Goal: Navigation & Orientation: Find specific page/section

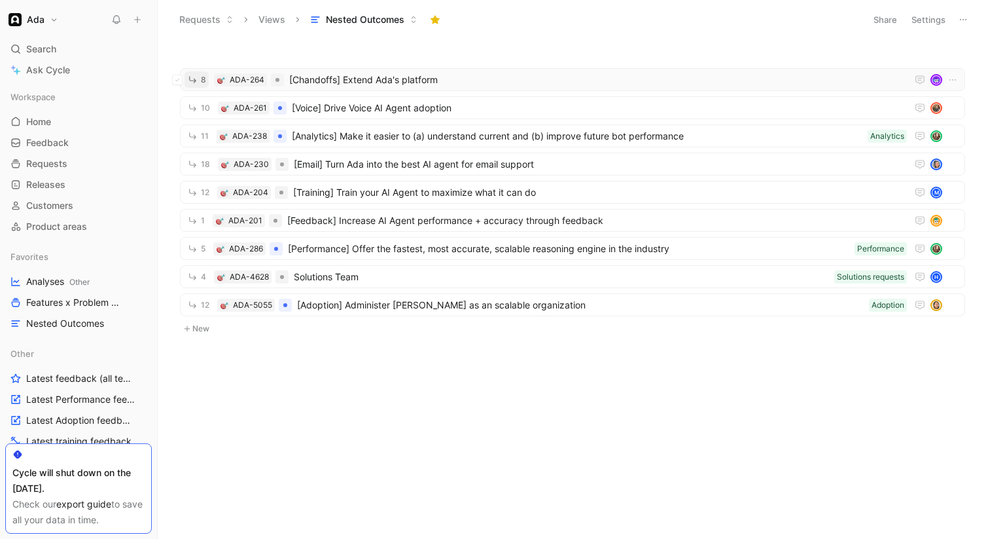
click at [201, 82] on span "8" at bounding box center [203, 80] width 5 height 8
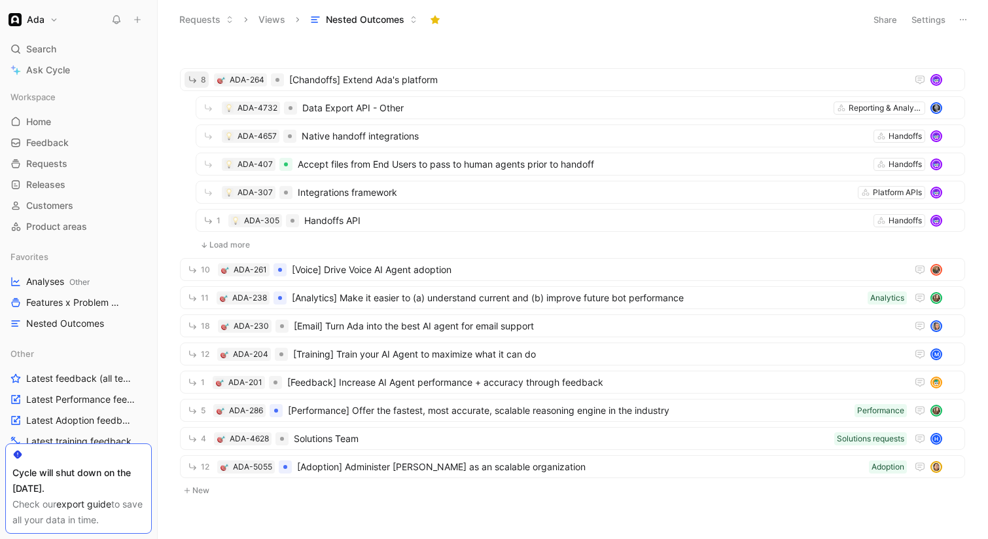
click at [209, 242] on button "Load more" at bounding box center [225, 245] width 59 height 16
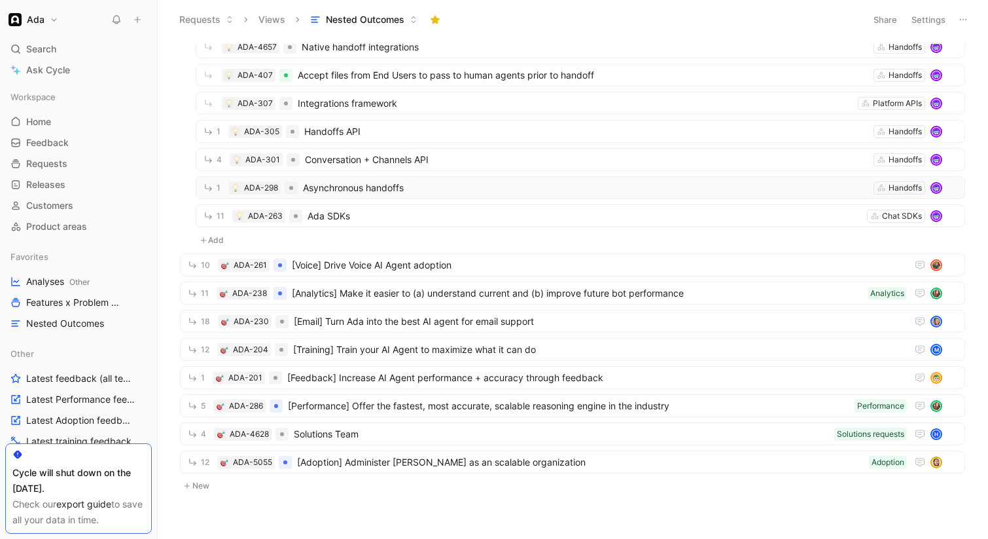
scroll to position [87, 0]
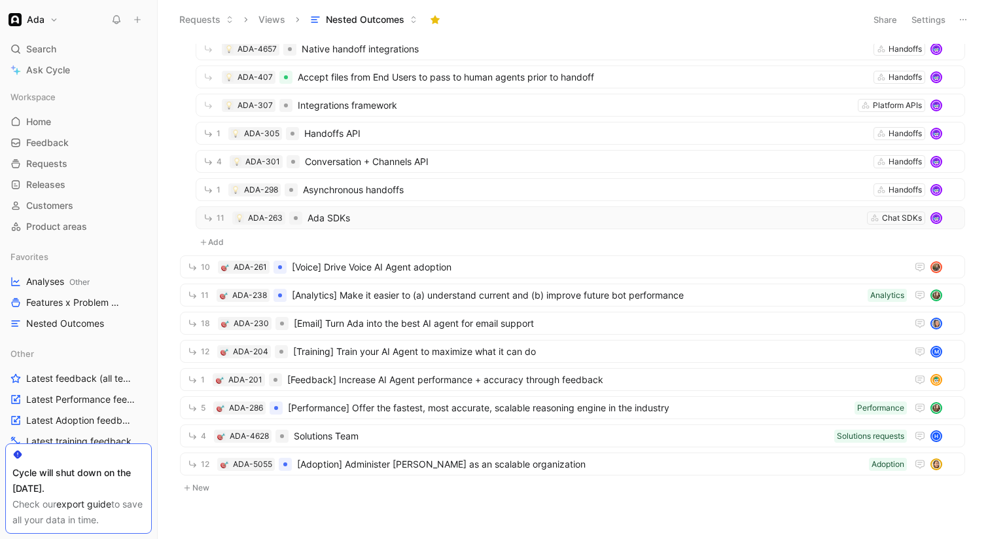
click at [342, 219] on span "Ada SDKs" at bounding box center [585, 218] width 554 height 16
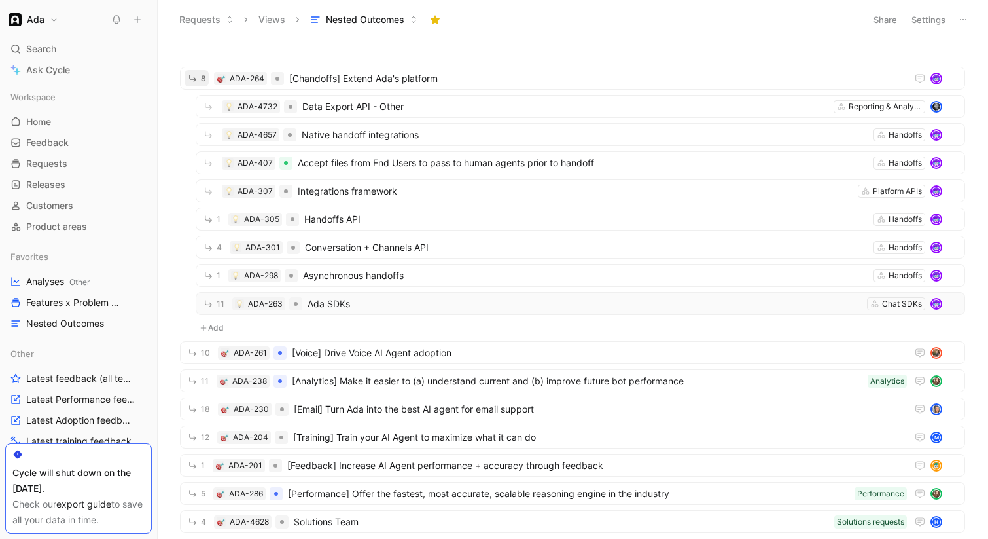
scroll to position [0, 0]
click at [189, 80] on icon "button" at bounding box center [192, 79] width 7 height 7
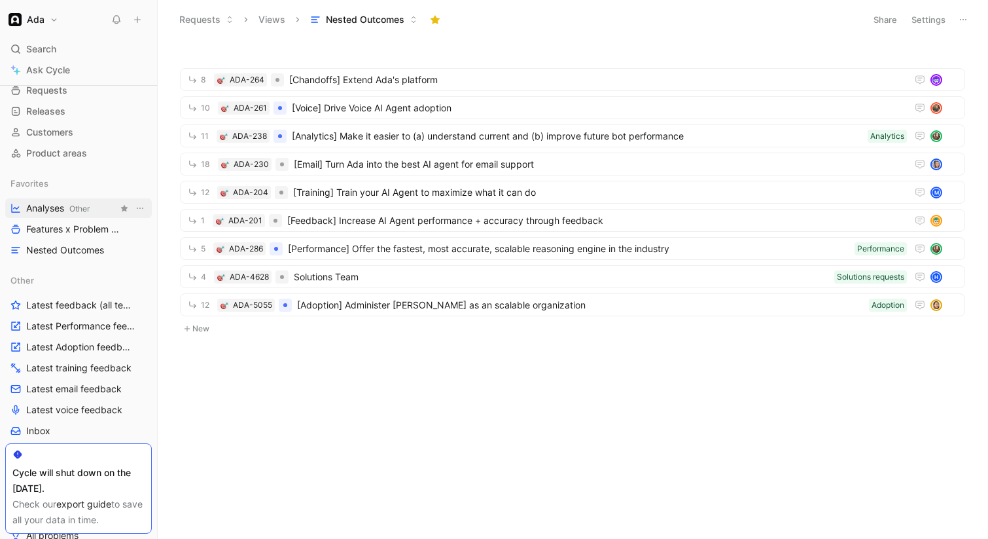
scroll to position [420, 0]
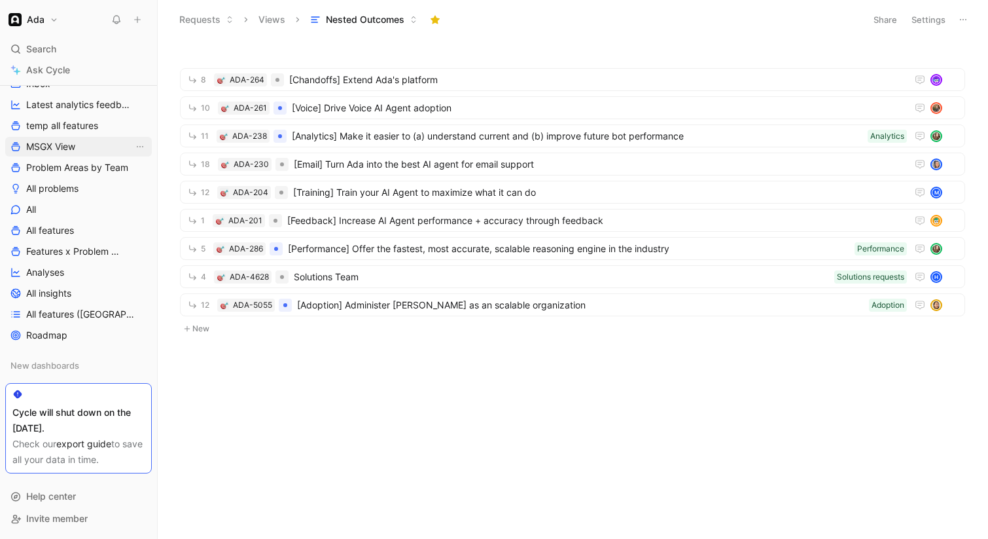
click at [73, 147] on span "MSGX View" at bounding box center [50, 146] width 49 height 13
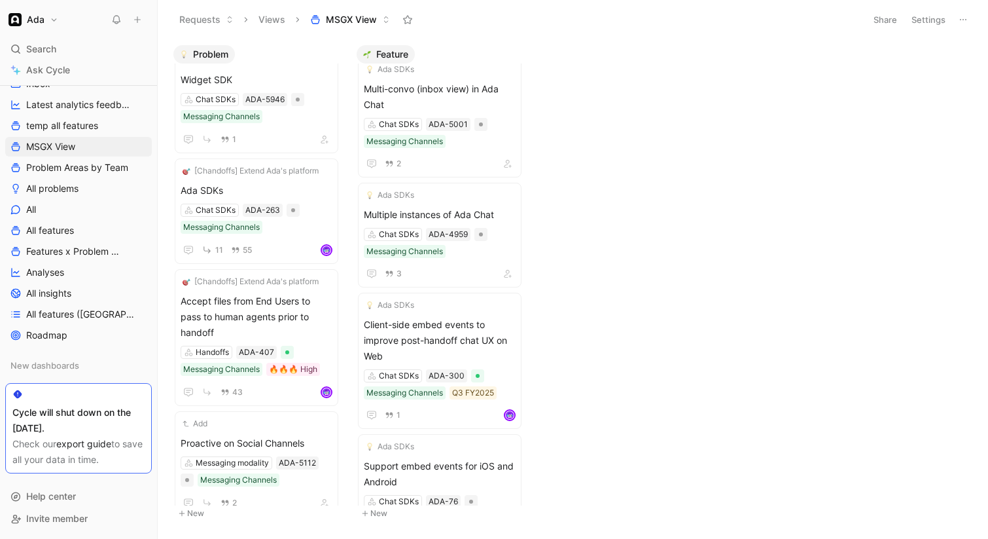
scroll to position [1294, 0]
